Goal: Task Accomplishment & Management: Complete application form

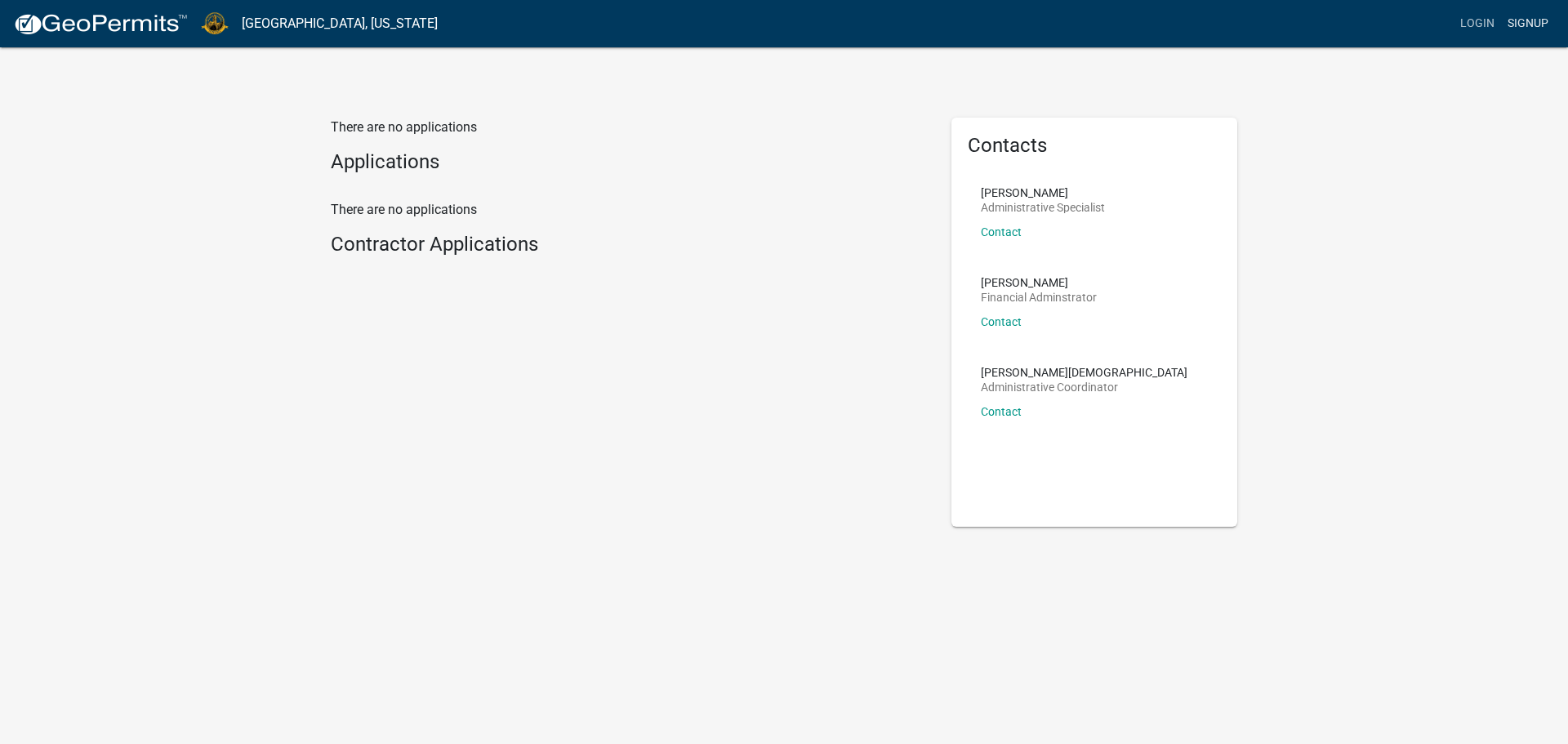
click at [1538, 13] on link "Signup" at bounding box center [1529, 24] width 54 height 31
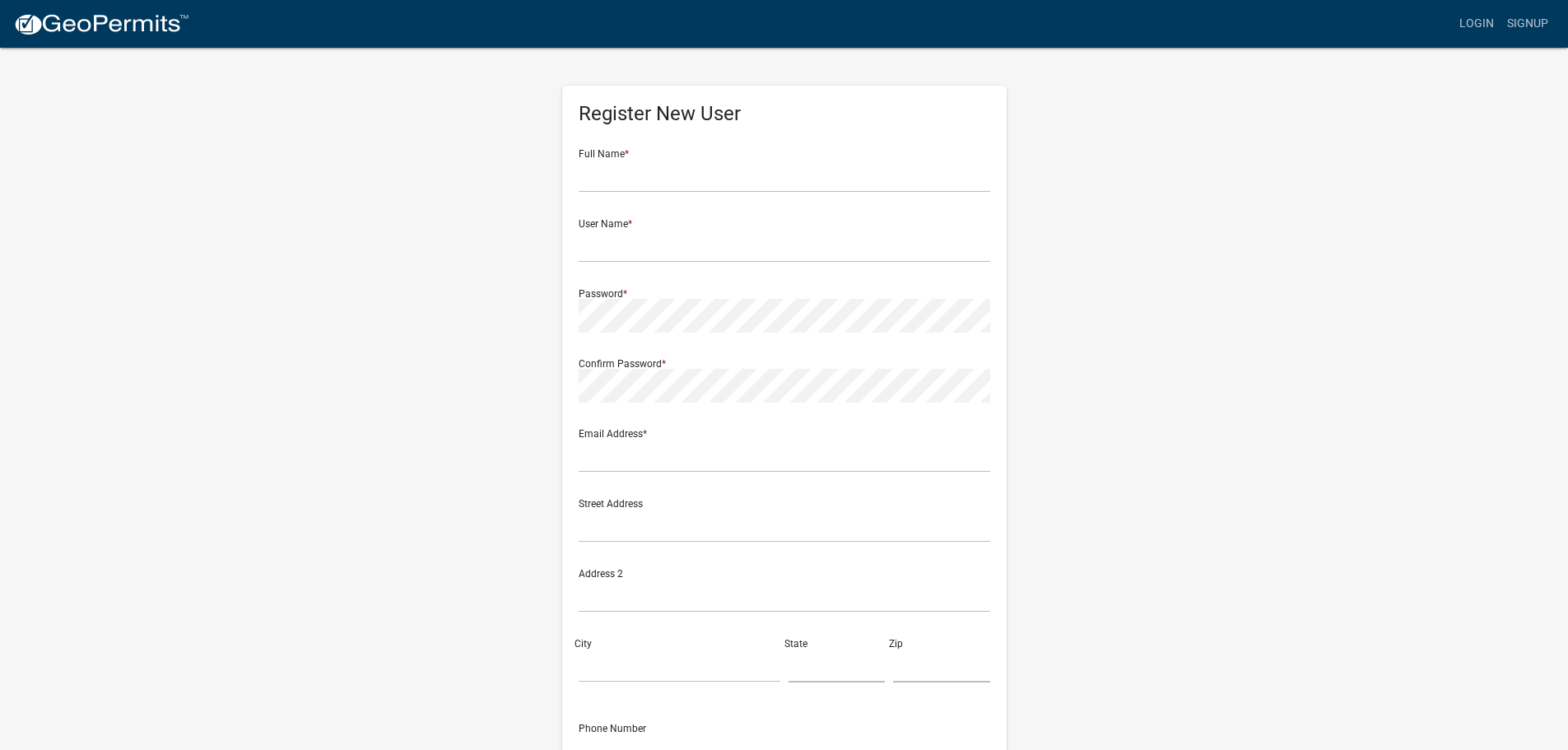
click at [149, 28] on img at bounding box center [101, 25] width 176 height 25
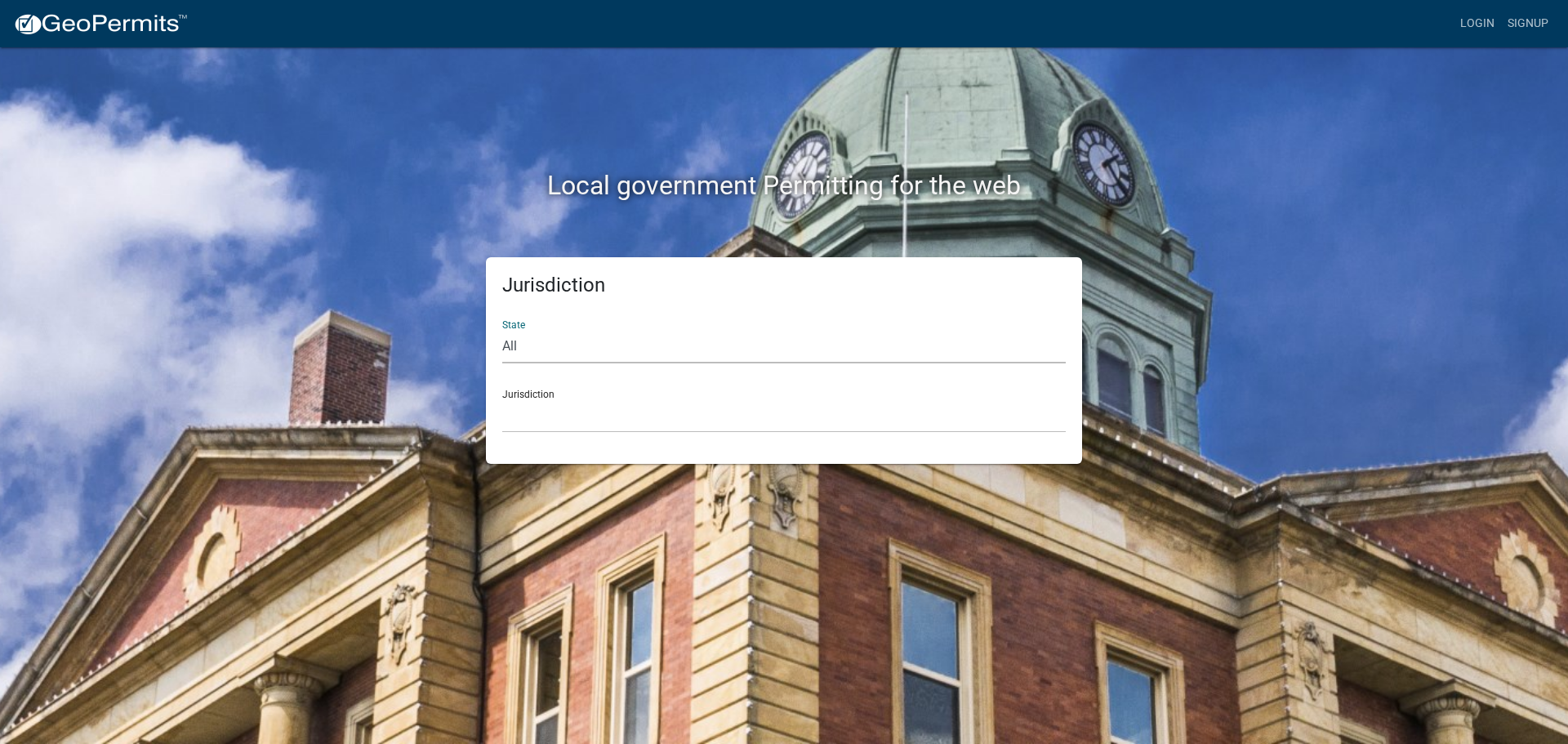
click at [535, 348] on select "All Colorado Georgia Indiana Iowa Kansas Minnesota Ohio South Carolina Wisconsin" at bounding box center [784, 347] width 563 height 34
select select "Indiana"
click at [502, 330] on select "All Colorado Georgia Indiana Iowa Kansas Minnesota Ohio South Carolina Wisconsin" at bounding box center [784, 347] width 563 height 34
click at [585, 416] on select "City of Charlestown, Indiana City of Jeffersonville, Indiana City of Logansport…" at bounding box center [784, 416] width 563 height 34
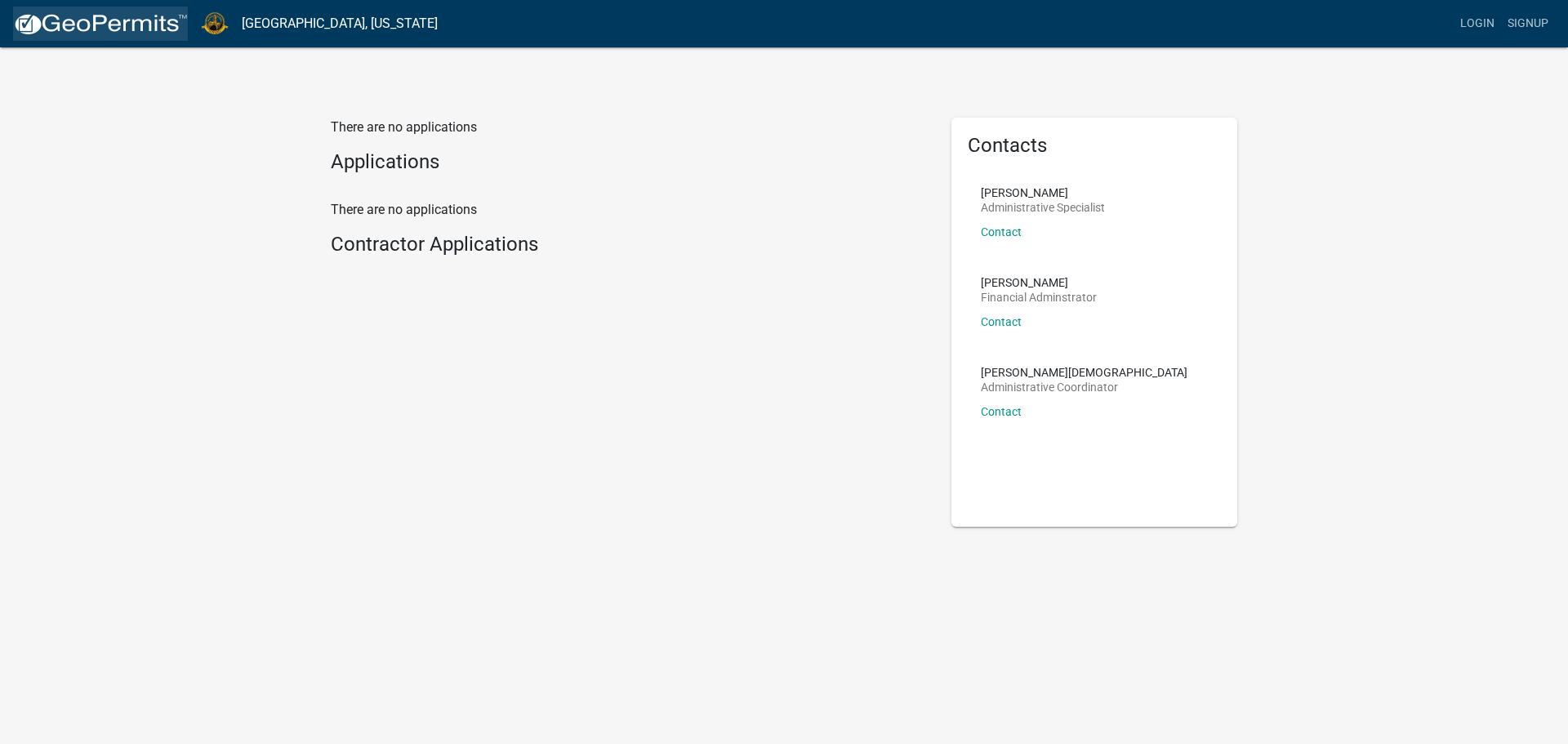
click at [71, 29] on img at bounding box center [100, 25] width 175 height 25
click at [1529, 28] on link "Signup" at bounding box center [1529, 24] width 54 height 31
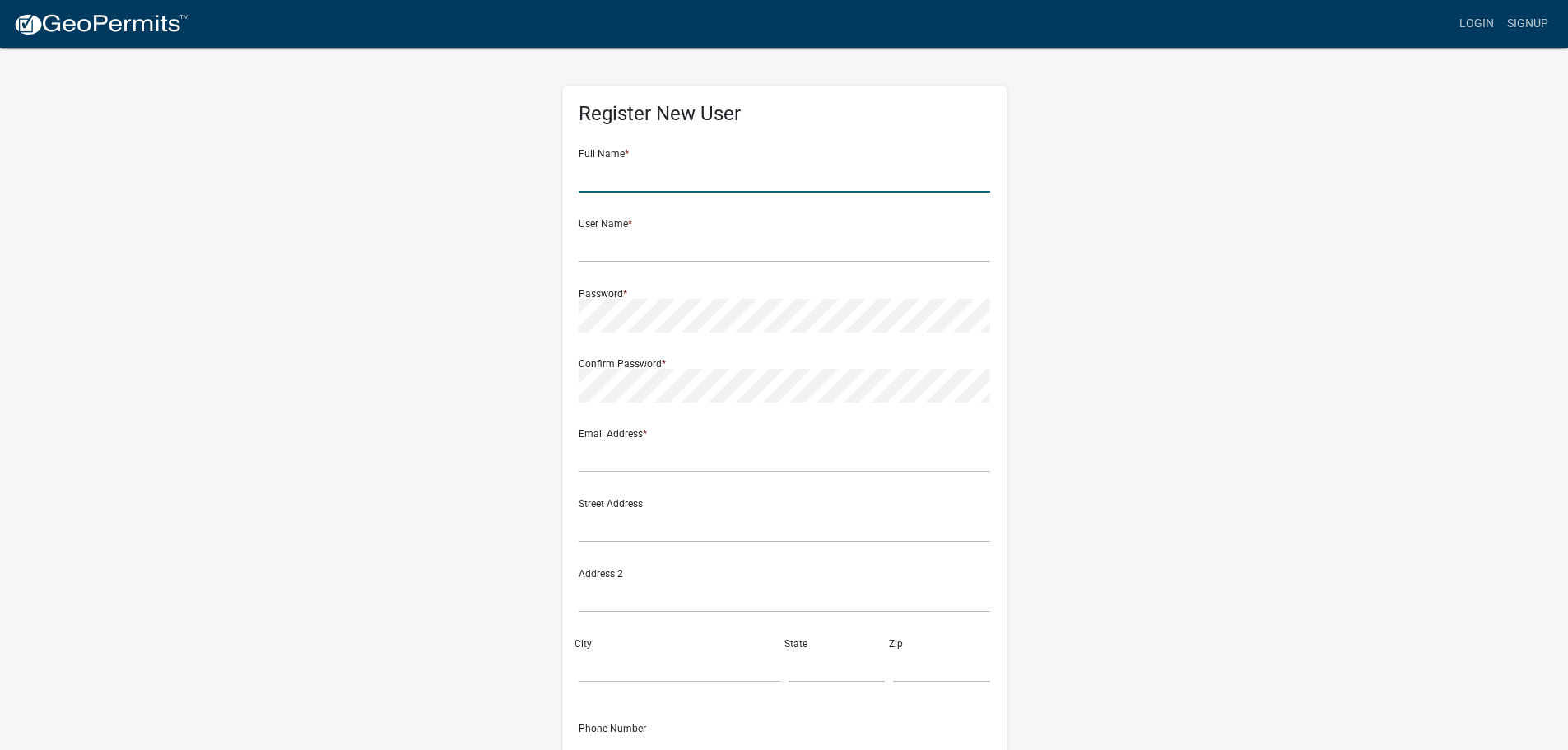
click at [682, 175] on input "text" at bounding box center [784, 175] width 411 height 34
type input "[PERSON_NAME]"
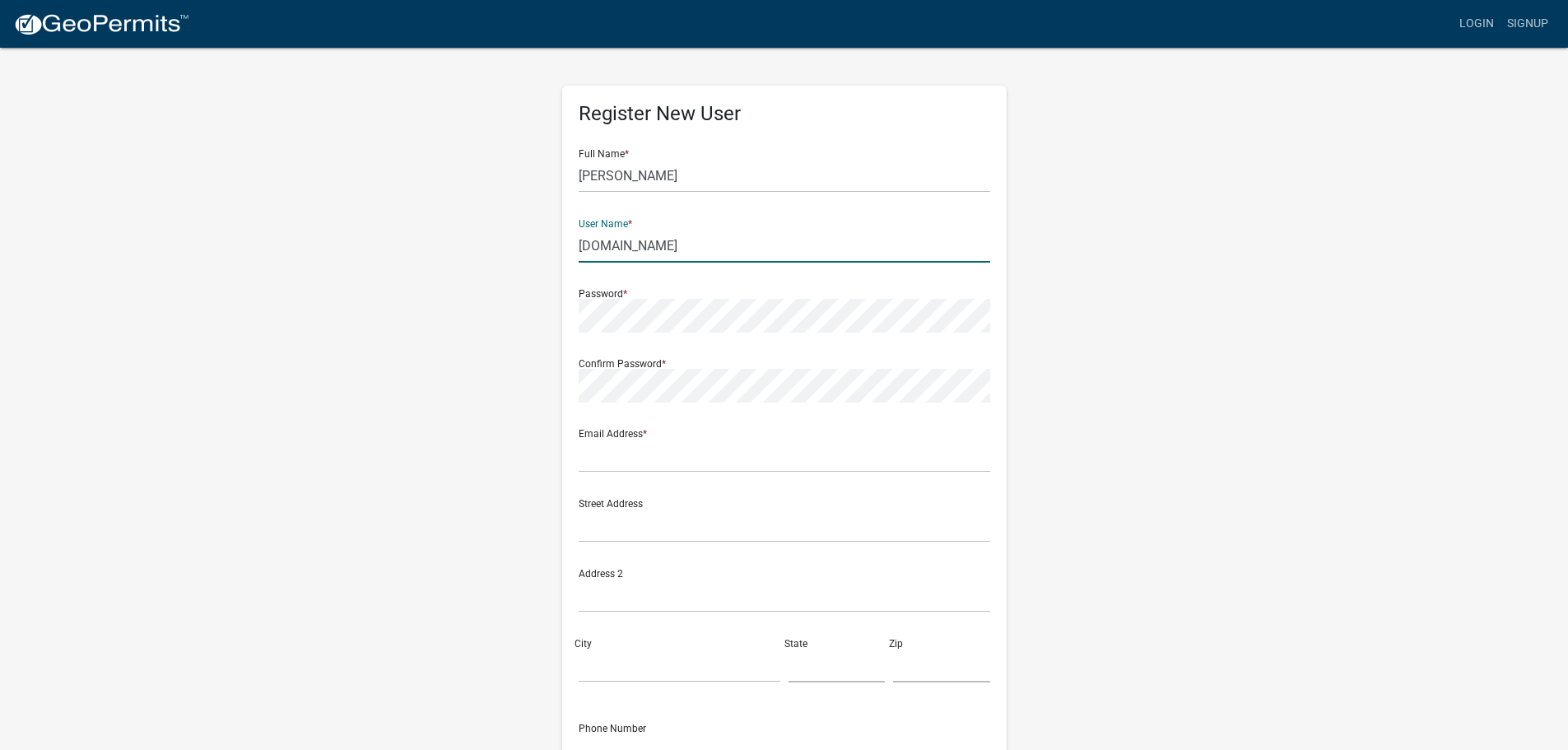
type input "[DOMAIN_NAME]"
click at [681, 459] on input "text" at bounding box center [784, 455] width 411 height 34
type input "[EMAIL_ADDRESS][DOMAIN_NAME]"
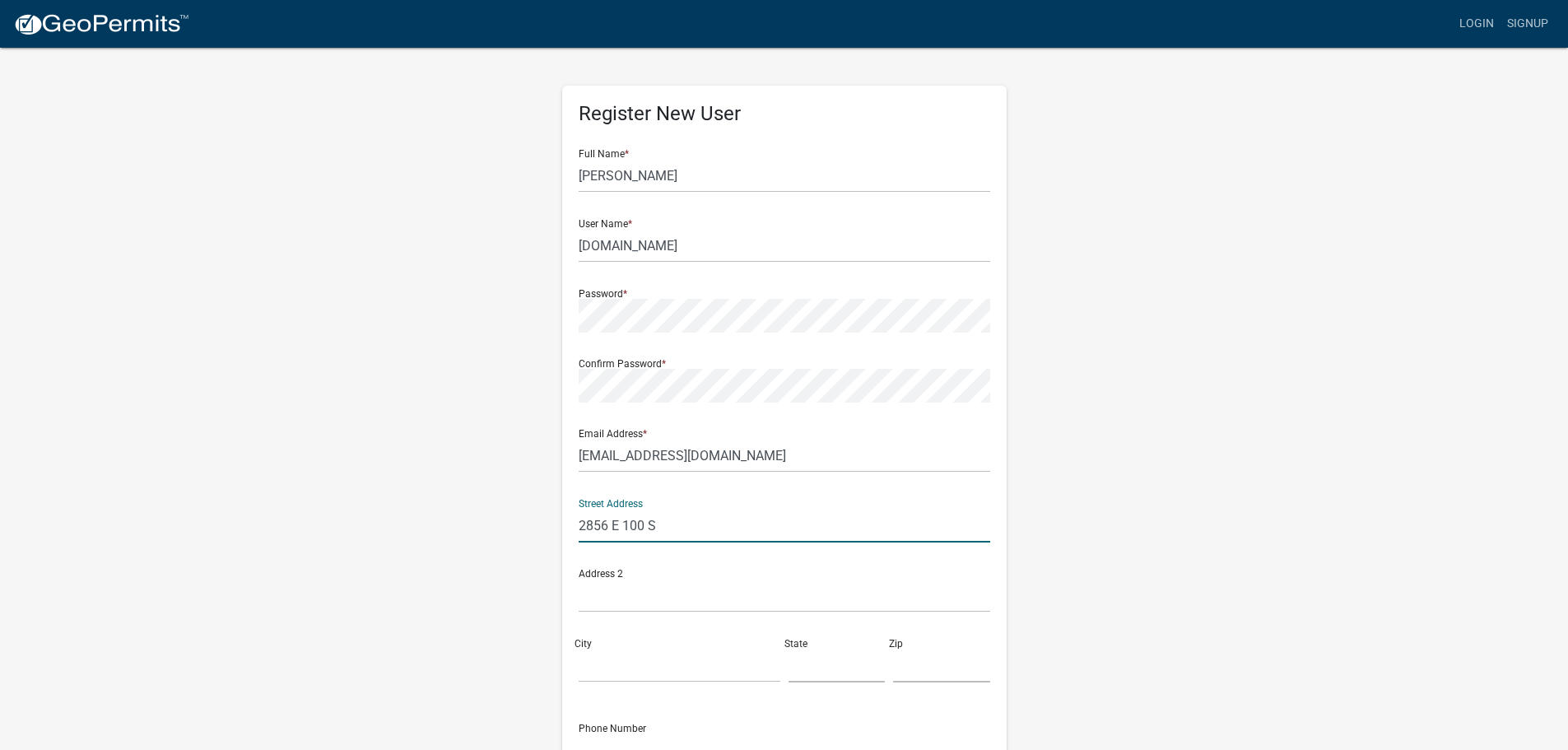
type input "2856 E 100 S"
type input "La Porte"
type input "i"
type input "IN"
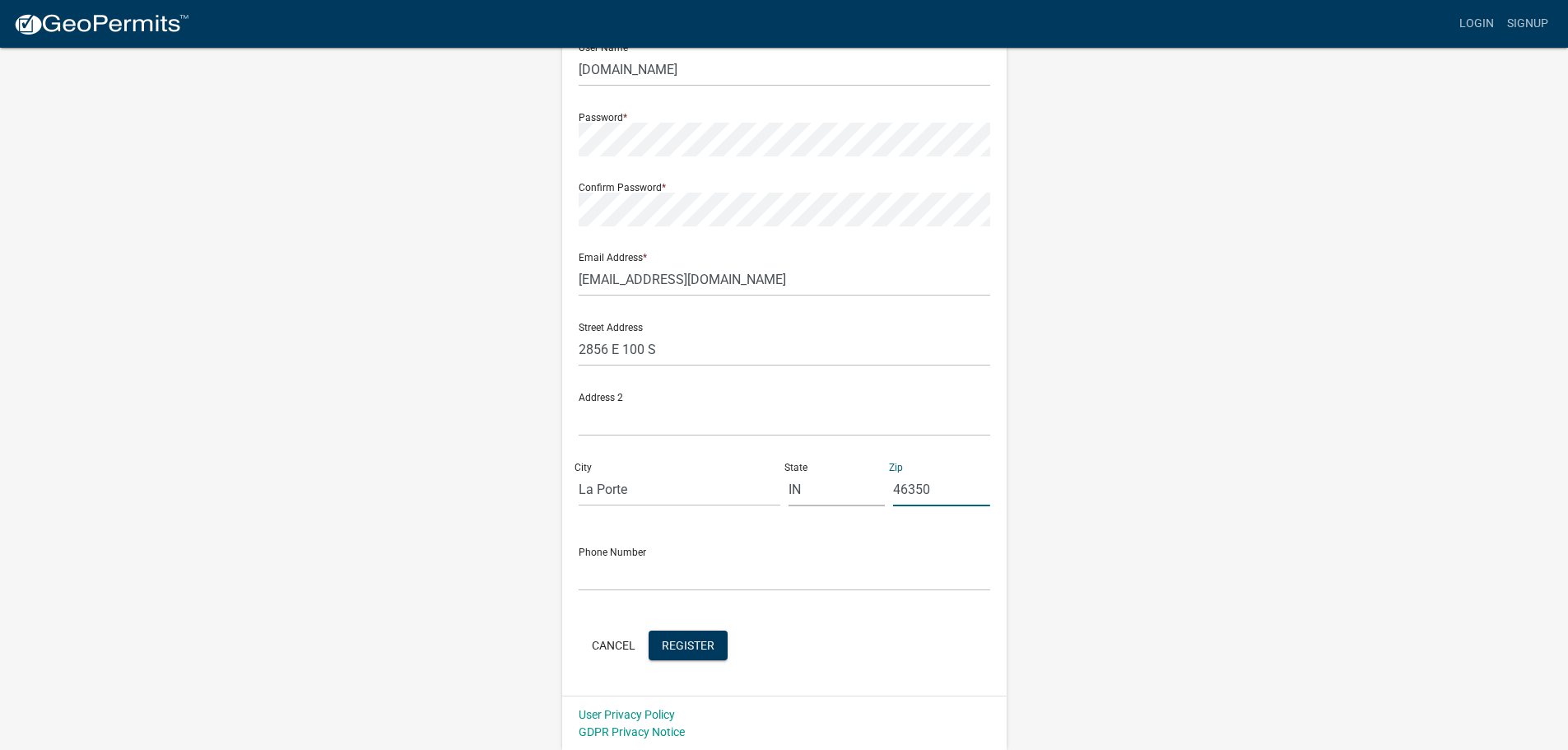
scroll to position [177, 0]
type input "46350"
type input "2198518314"
click at [714, 638] on button "Register" at bounding box center [688, 645] width 79 height 30
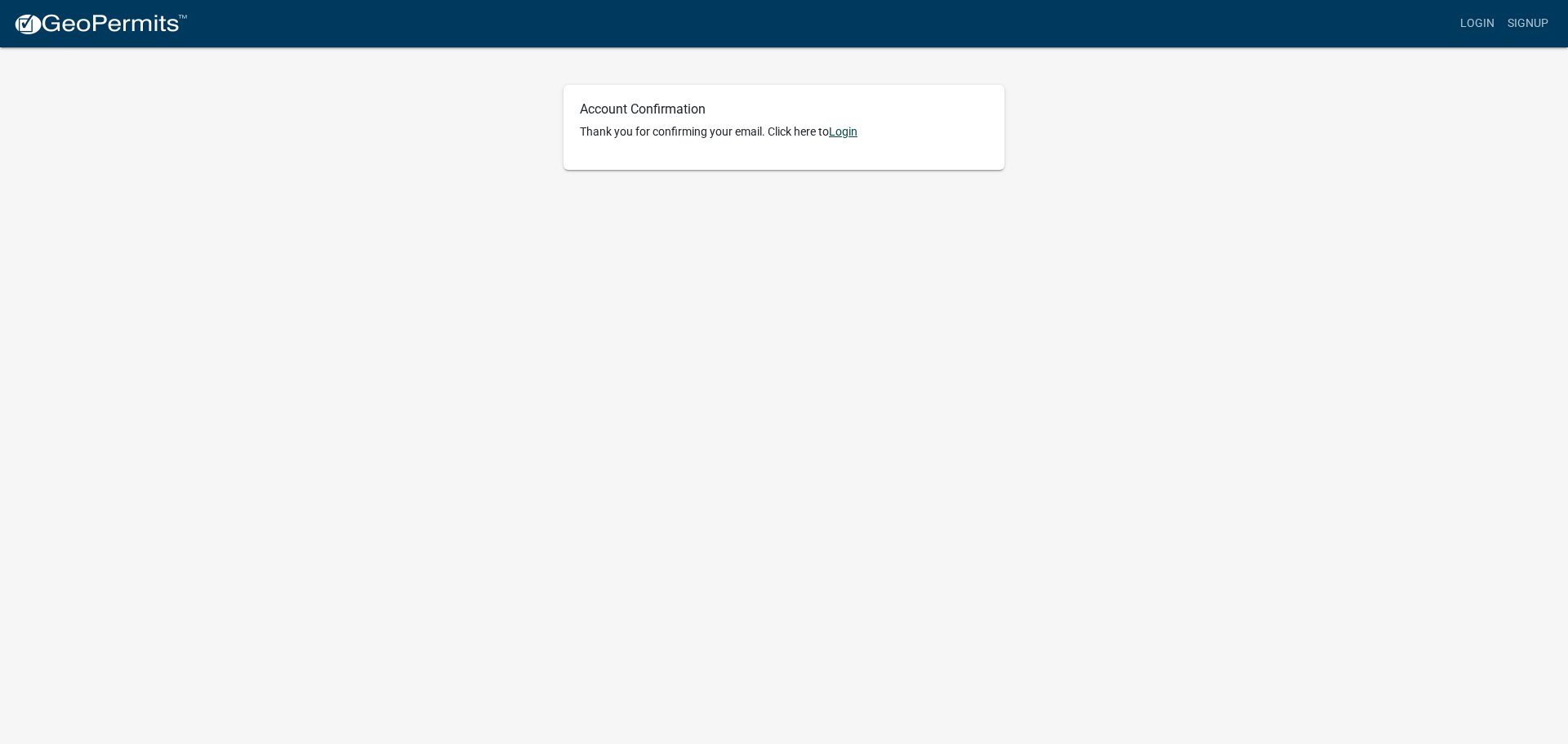
click at [844, 135] on link "Login" at bounding box center [843, 131] width 29 height 13
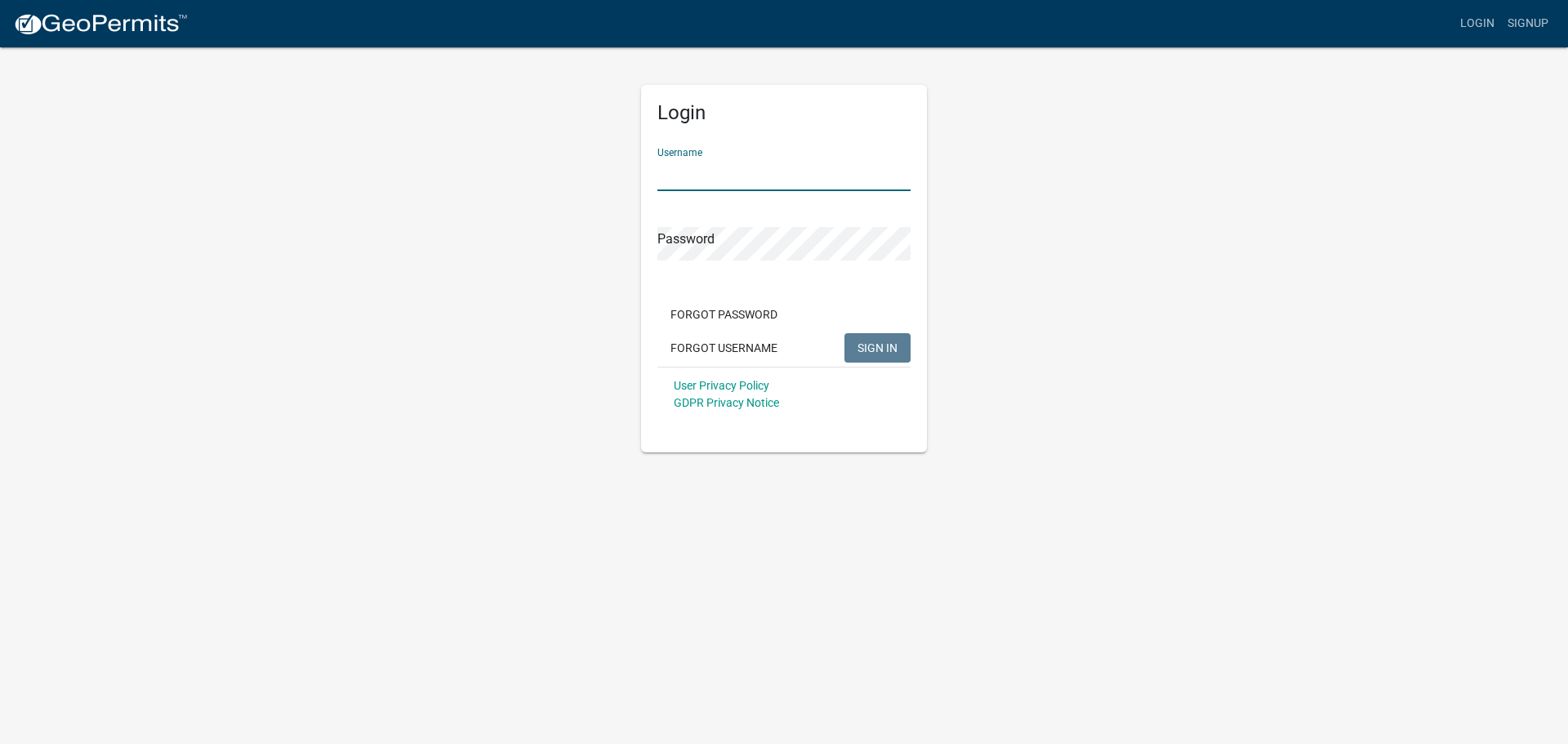
click at [747, 177] on input "Username" at bounding box center [784, 174] width 253 height 34
click at [887, 358] on button "SIGN IN" at bounding box center [877, 348] width 67 height 30
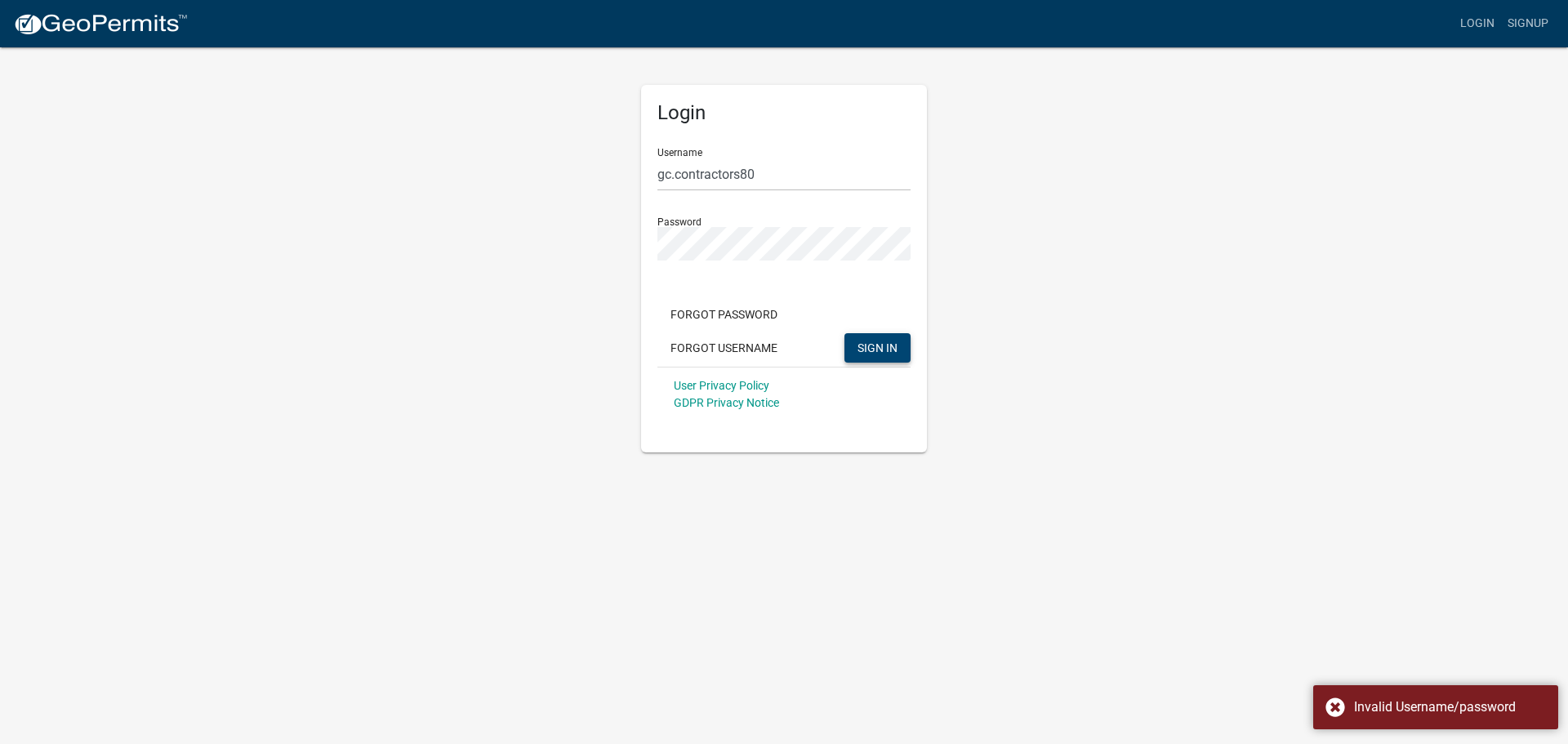
click at [877, 343] on span "SIGN IN" at bounding box center [877, 347] width 40 height 13
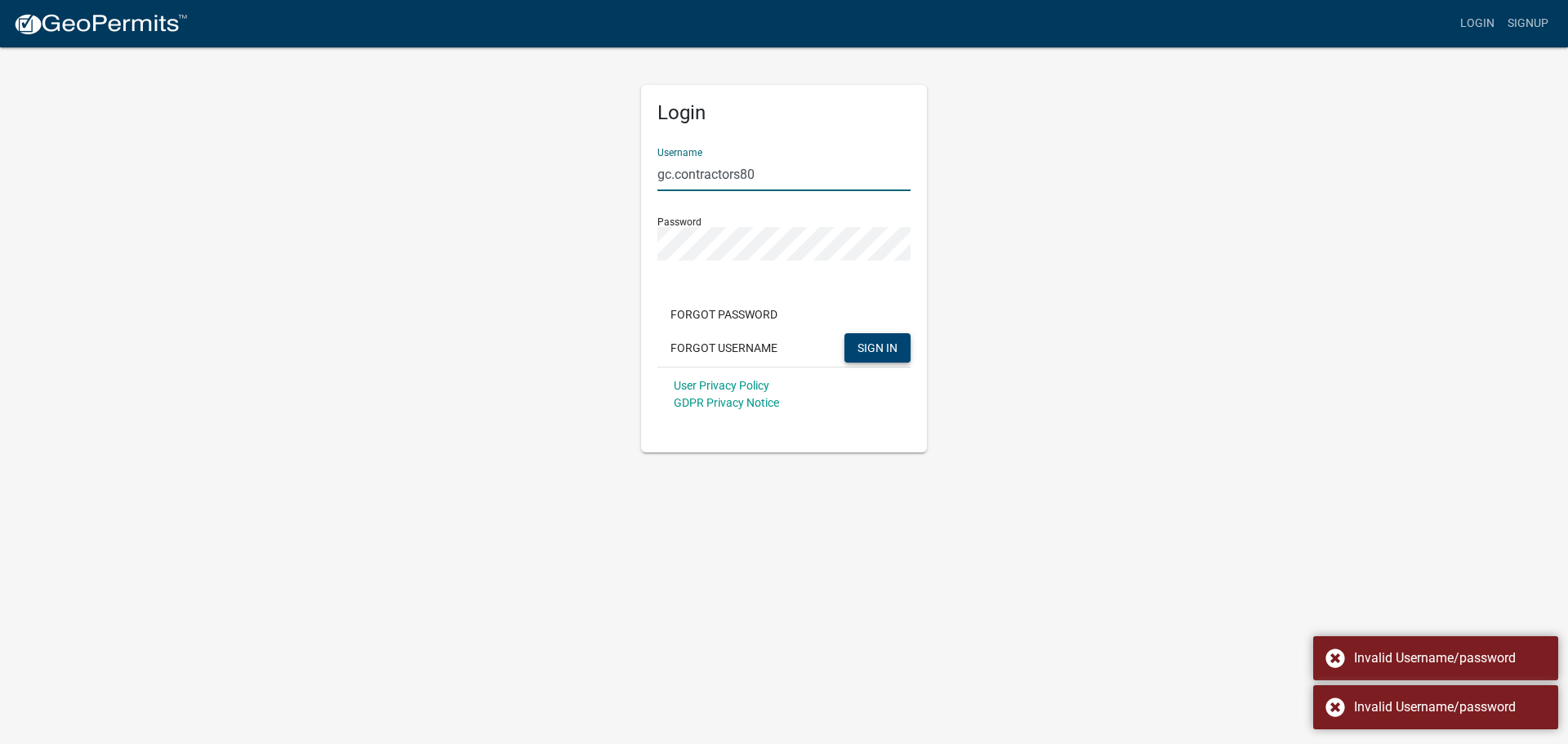
drag, startPoint x: 826, startPoint y: 176, endPoint x: 790, endPoint y: 173, distance: 36.1
click at [825, 176] on input "gc.contractors80" at bounding box center [784, 174] width 253 height 34
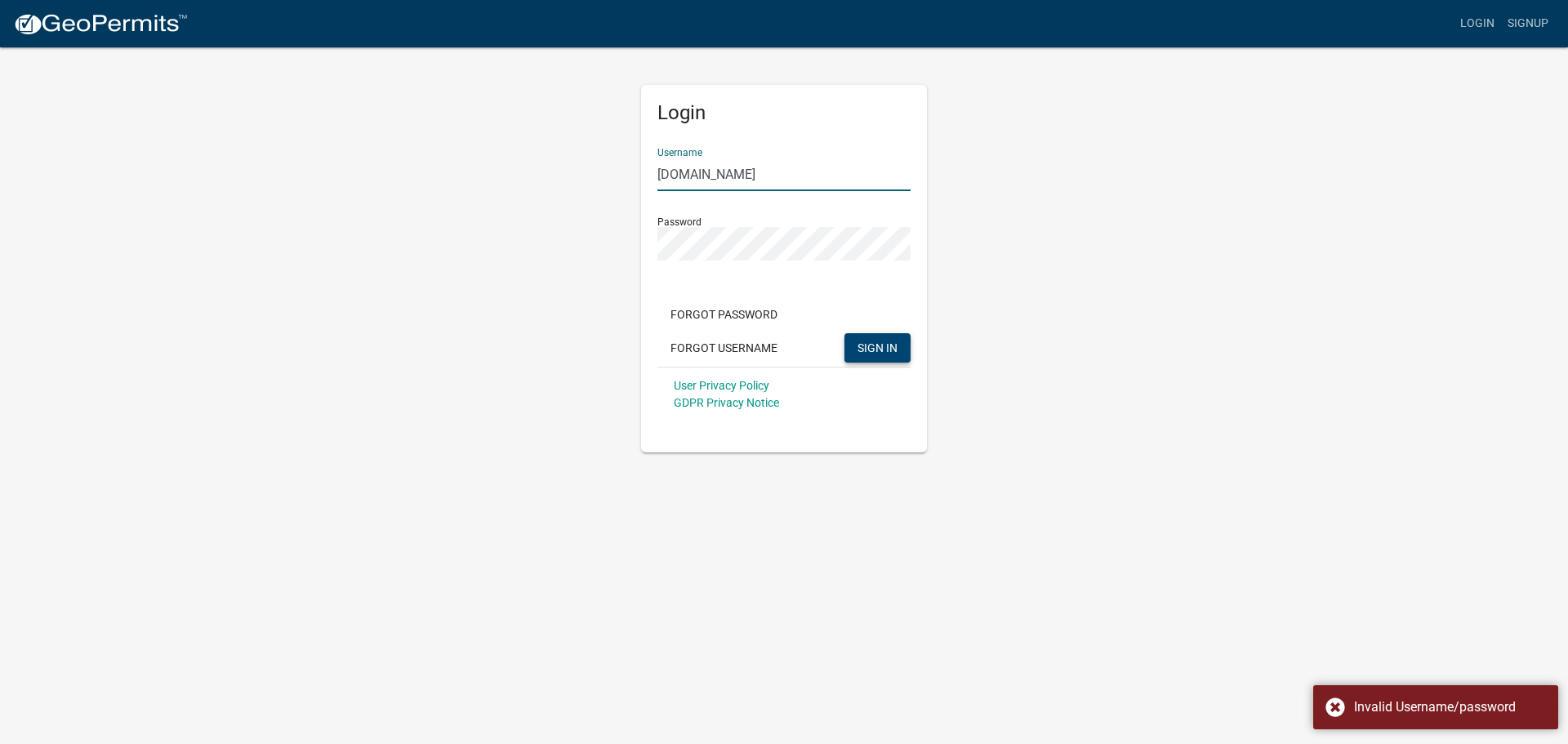
type input "[DOMAIN_NAME]"
click at [871, 344] on span "SIGN IN" at bounding box center [877, 347] width 40 height 13
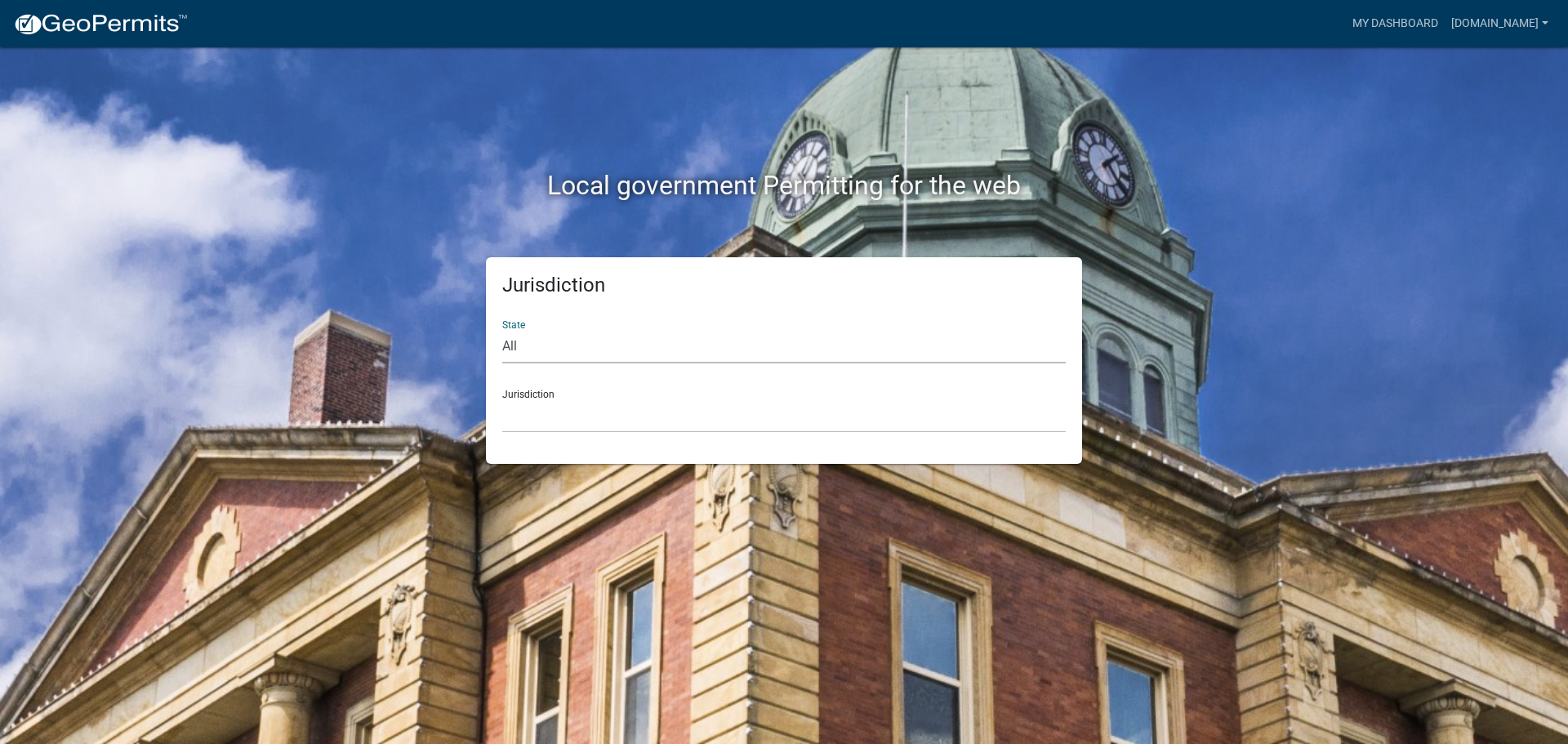
click at [603, 342] on select "All Colorado Georgia Indiana Iowa Kansas Minnesota Ohio South Carolina Wisconsin" at bounding box center [784, 347] width 563 height 34
select select "Indiana"
click at [502, 330] on select "All Colorado Georgia Indiana Iowa Kansas Minnesota Ohio South Carolina Wisconsin" at bounding box center [784, 347] width 563 height 34
click at [569, 406] on select "City of Charlestown, Indiana City of Jeffersonville, Indiana City of Logansport…" at bounding box center [784, 416] width 563 height 34
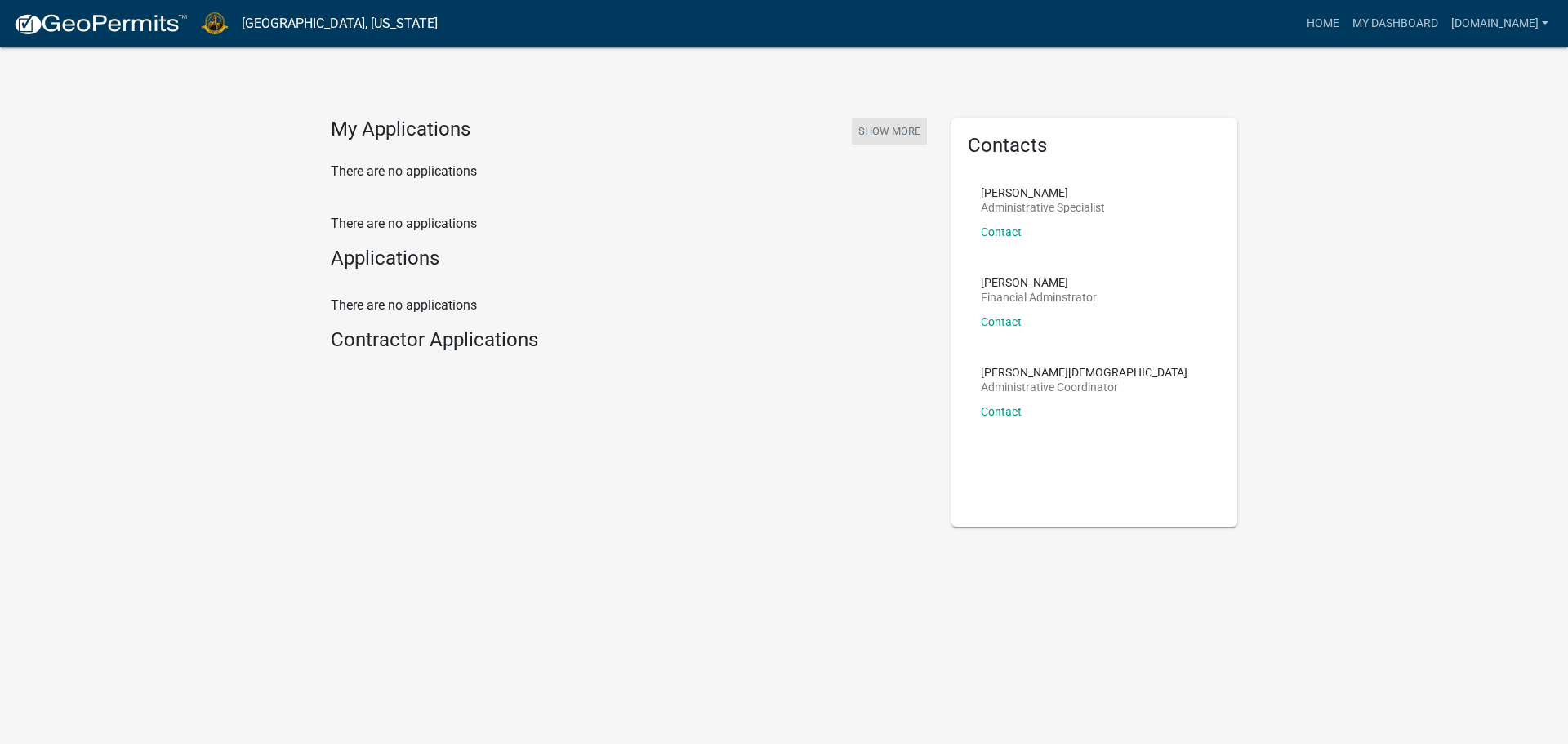
click at [865, 131] on button "Show More" at bounding box center [889, 131] width 75 height 27
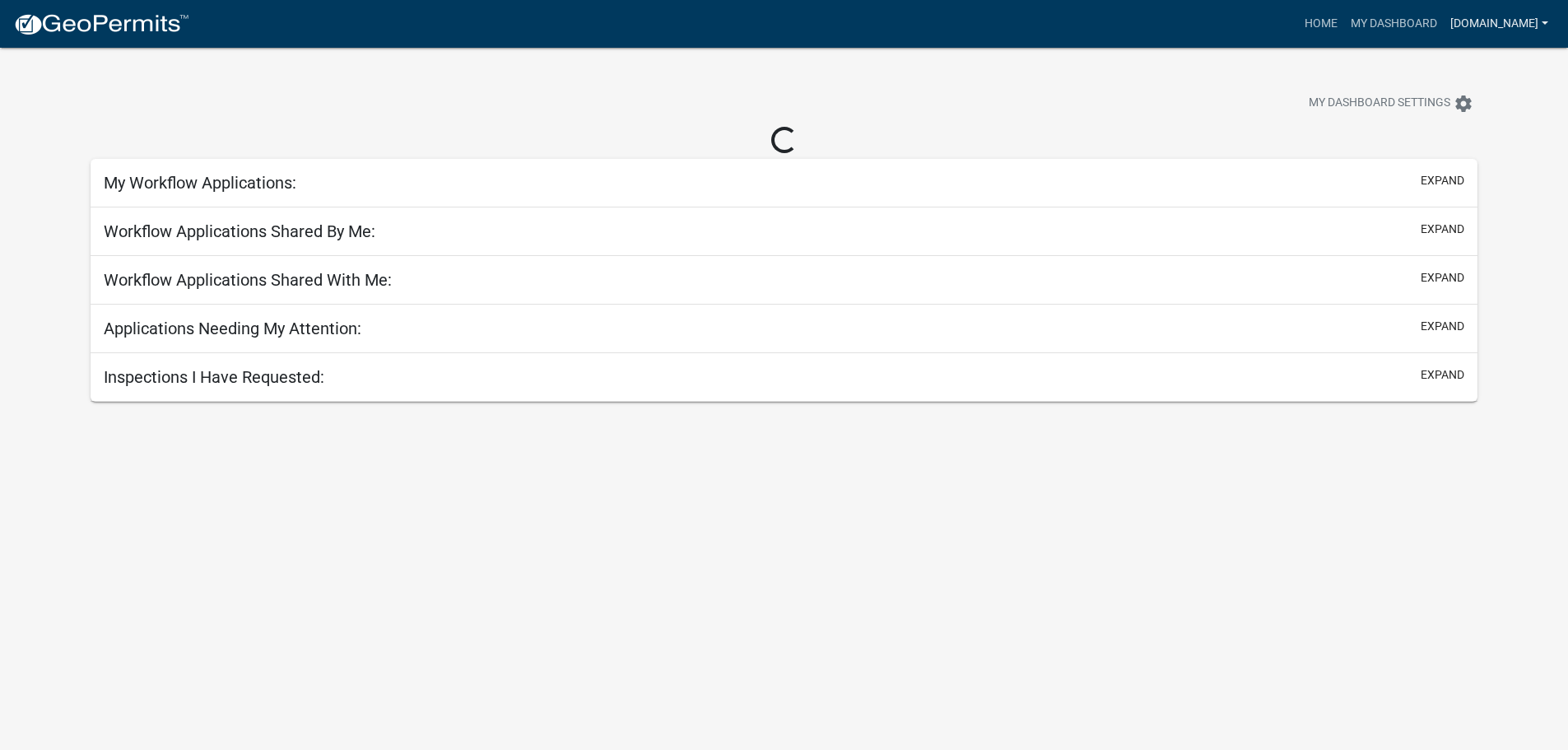
click at [1479, 25] on link "[DOMAIN_NAME]" at bounding box center [1499, 24] width 111 height 31
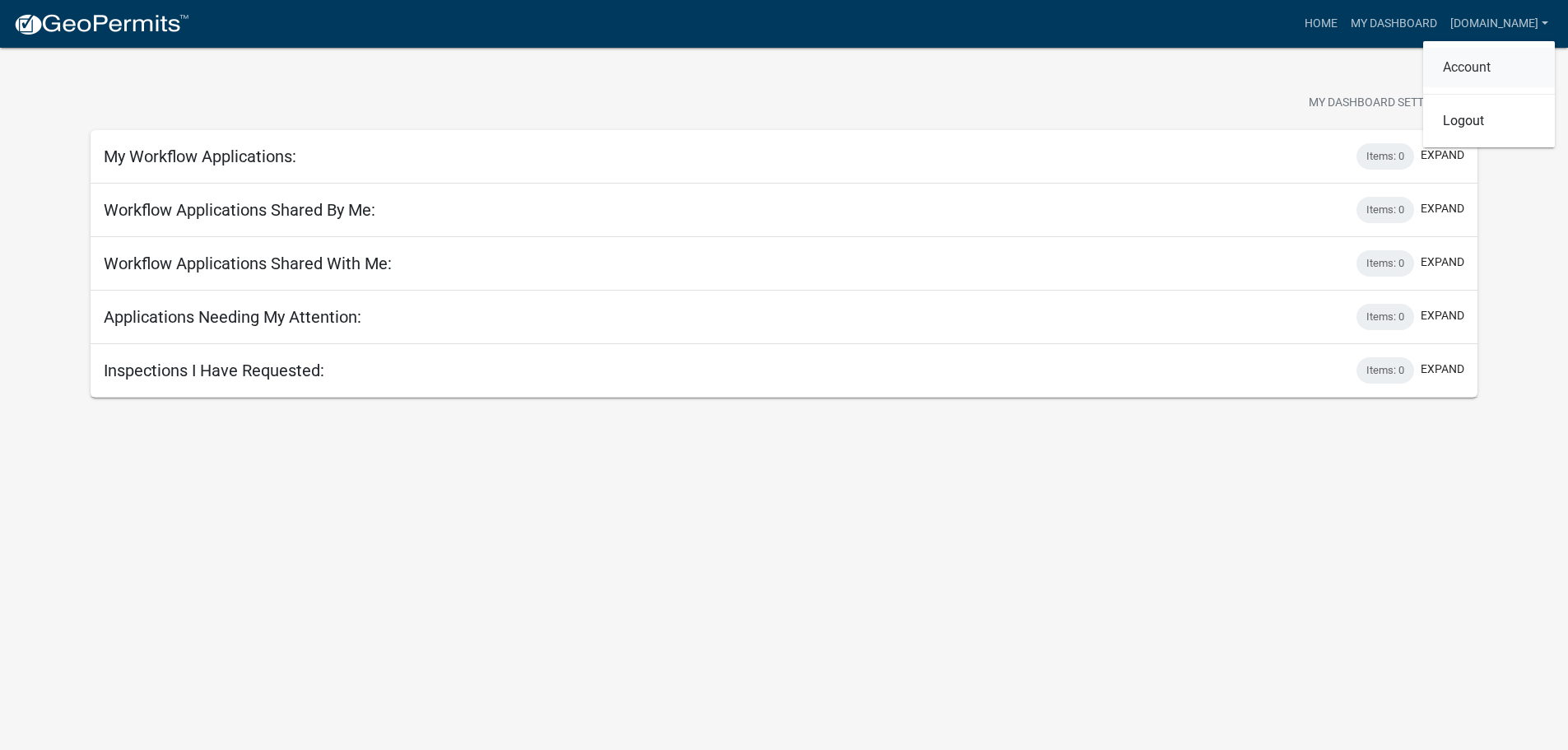
click at [1479, 62] on link "Account" at bounding box center [1489, 68] width 132 height 40
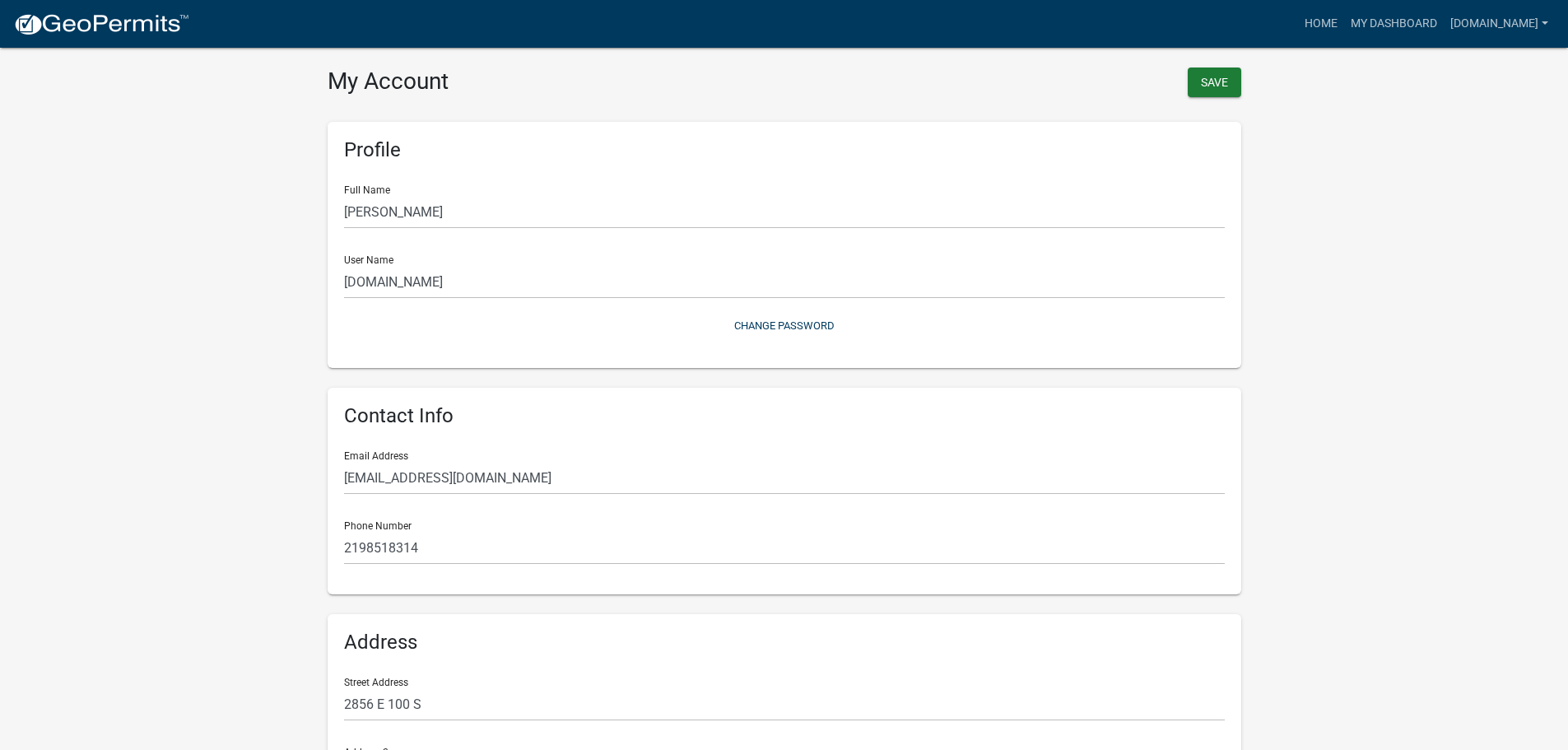
click at [118, 27] on img at bounding box center [101, 25] width 176 height 25
